Goal: Task Accomplishment & Management: Use online tool/utility

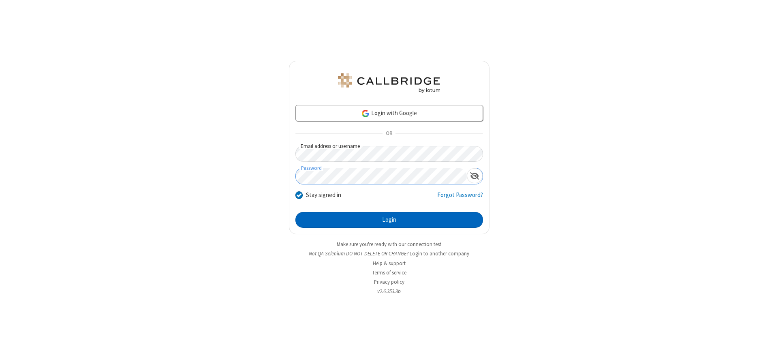
click at [389, 220] on button "Login" at bounding box center [390, 220] width 188 height 16
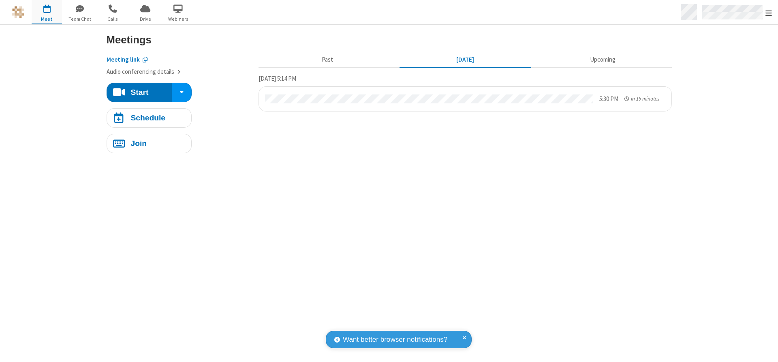
click at [769, 13] on span "Open menu" at bounding box center [769, 13] width 6 height 8
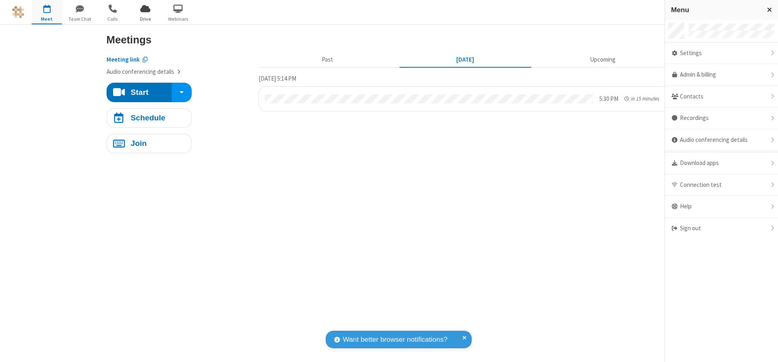
click at [145, 19] on span "Drive" at bounding box center [145, 18] width 30 height 7
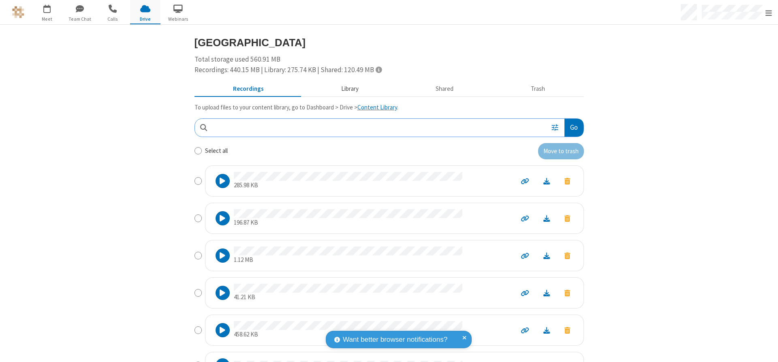
click at [346, 89] on button "Library" at bounding box center [349, 88] width 95 height 15
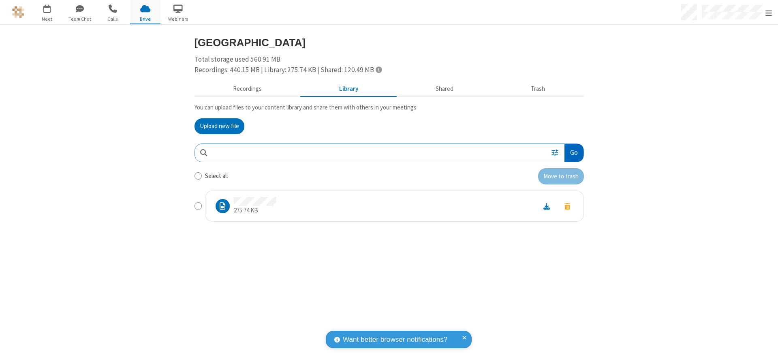
click at [574, 152] on button "Go" at bounding box center [574, 153] width 19 height 18
click at [219, 126] on button "Upload new file" at bounding box center [220, 126] width 50 height 16
